Goal: Task Accomplishment & Management: Manage account settings

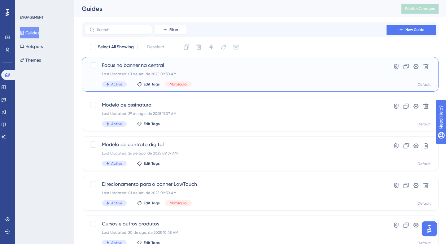
click at [292, 75] on div "Last Updated: 01 de set. de 2025 09:30 AM" at bounding box center [235, 73] width 267 height 5
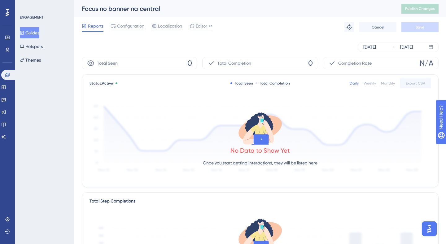
click at [129, 64] on div "Total Seen 0" at bounding box center [139, 63] width 115 height 12
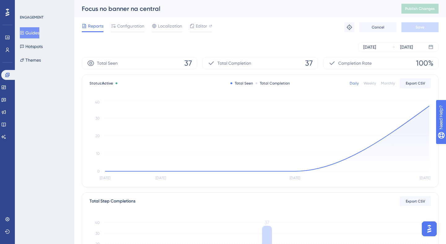
click at [39, 33] on button "Guides" at bounding box center [29, 32] width 19 height 11
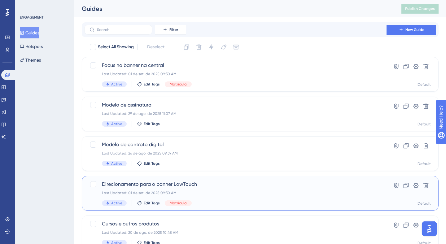
click at [167, 186] on span "Direcionamento para o banner LowTouch" at bounding box center [235, 183] width 267 height 7
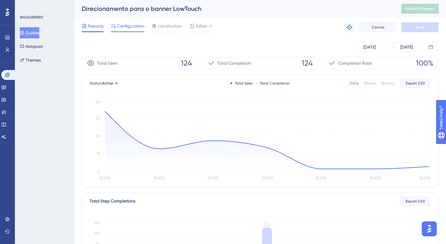
click at [126, 28] on span "Configuration" at bounding box center [130, 25] width 27 height 7
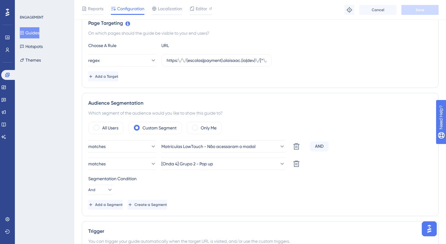
scroll to position [148, 0]
click at [321, 147] on div "AND" at bounding box center [319, 146] width 19 height 10
click at [324, 146] on div "AND" at bounding box center [319, 146] width 19 height 10
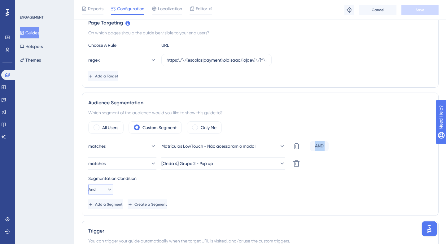
click at [100, 187] on button "And" at bounding box center [100, 189] width 25 height 10
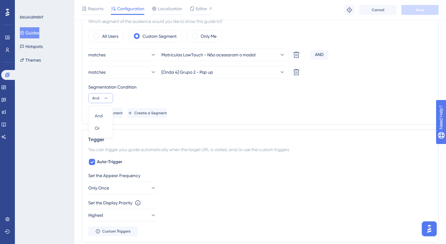
click at [148, 98] on div "Segmentation Condition And And And Or Or" at bounding box center [260, 93] width 344 height 20
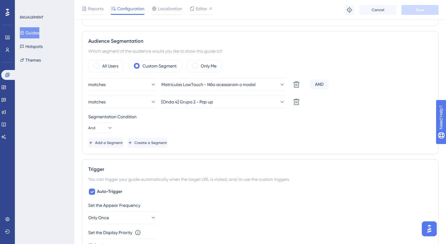
scroll to position [195, 0]
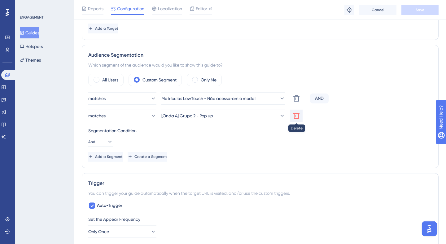
click at [296, 102] on icon at bounding box center [296, 98] width 6 height 6
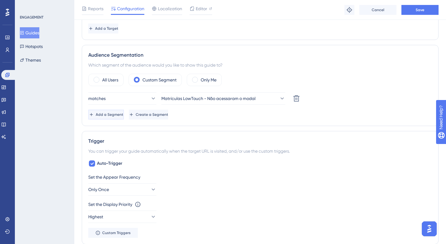
click at [118, 117] on button "Add a Segment" at bounding box center [106, 115] width 36 height 10
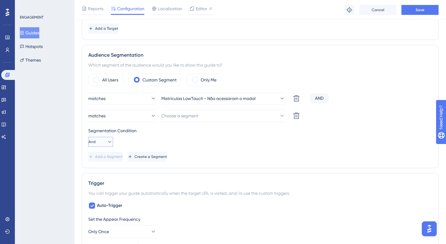
click at [99, 145] on button "And" at bounding box center [100, 142] width 25 height 10
click at [102, 171] on div "Or Or" at bounding box center [101, 172] width 12 height 12
click at [110, 144] on button "Or" at bounding box center [100, 142] width 25 height 10
click at [154, 131] on div "Segmentation Condition" at bounding box center [260, 130] width 344 height 7
click at [383, 14] on button "Cancel" at bounding box center [377, 10] width 37 height 10
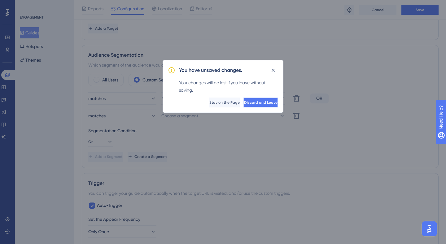
click at [262, 105] on span "Discard and Leave" at bounding box center [260, 102] width 33 height 5
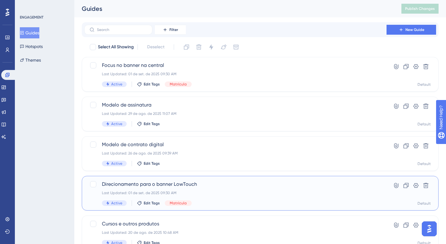
click at [170, 187] on span "Direcionamento para o banner LowTouch" at bounding box center [235, 183] width 267 height 7
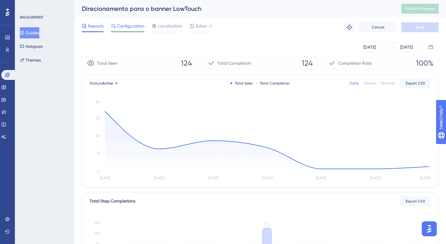
click at [129, 24] on span "Configuration" at bounding box center [130, 25] width 27 height 7
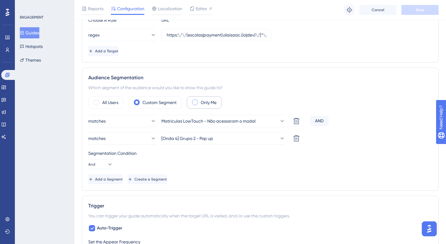
scroll to position [174, 0]
click at [298, 123] on icon at bounding box center [296, 120] width 6 height 6
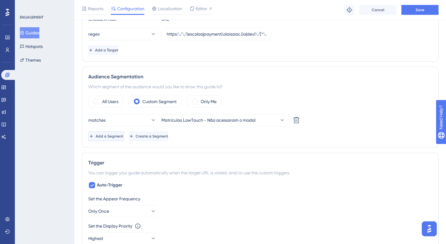
click at [123, 139] on button "Add a Segment" at bounding box center [106, 136] width 36 height 10
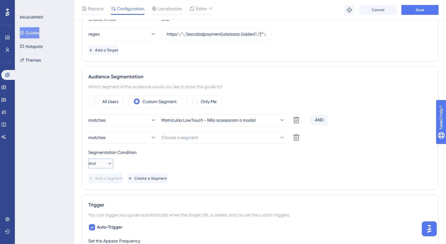
click at [111, 160] on button "And" at bounding box center [100, 163] width 25 height 10
click at [104, 190] on div "Or Or" at bounding box center [101, 193] width 12 height 12
click at [193, 134] on span "Choose a segment" at bounding box center [180, 137] width 37 height 7
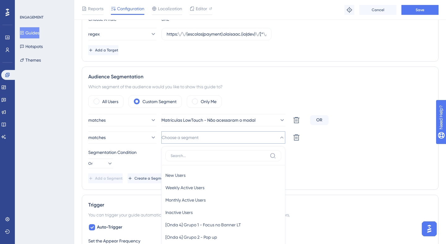
scroll to position [259, 0]
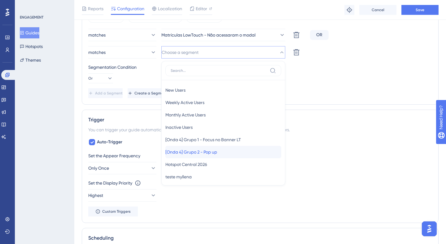
click at [198, 152] on span "[Onda 4] Grupo 2 - Pop up" at bounding box center [191, 151] width 52 height 7
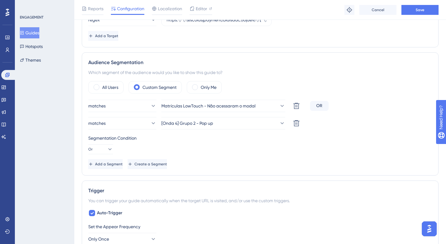
scroll to position [181, 0]
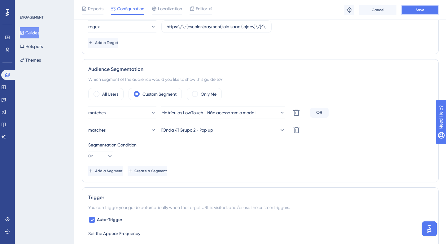
click at [429, 11] on button "Save" at bounding box center [419, 10] width 37 height 10
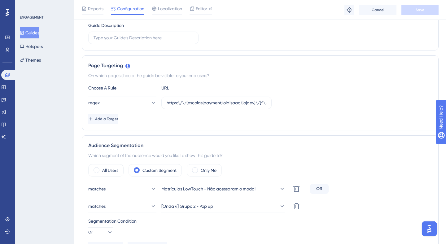
scroll to position [0, 0]
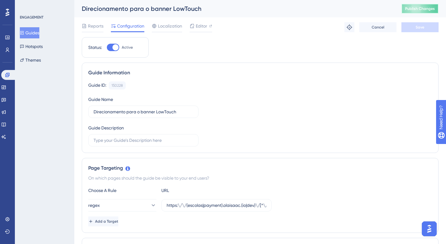
click at [422, 10] on span "Publish Changes" at bounding box center [420, 8] width 30 height 5
click at [93, 25] on span "Reports" at bounding box center [95, 25] width 15 height 7
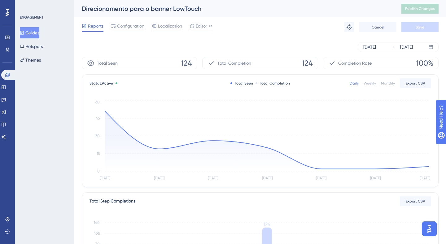
click at [39, 36] on button "Guides" at bounding box center [29, 32] width 19 height 11
